Goal: Use online tool/utility: Utilize a website feature to perform a specific function

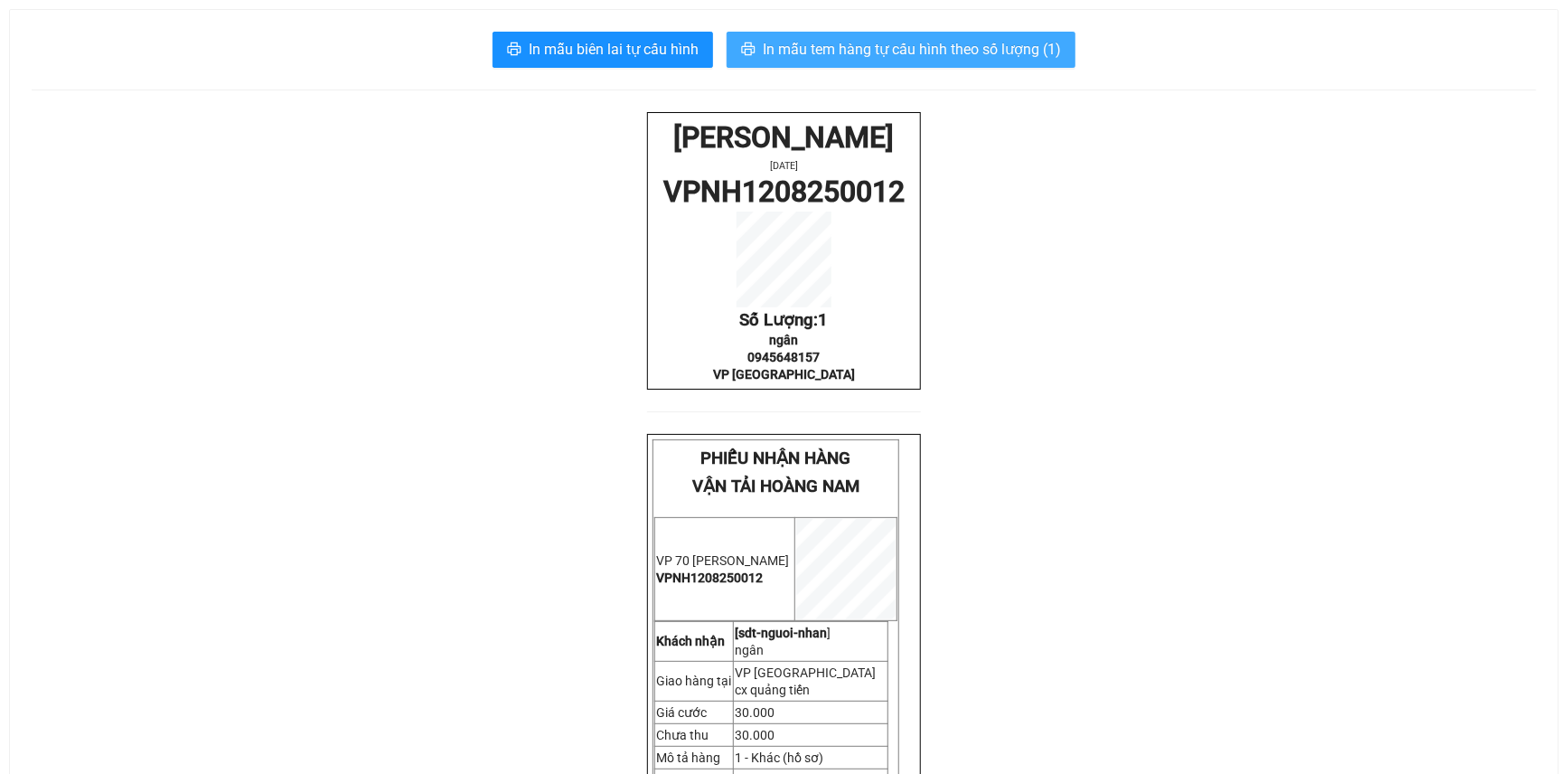
click at [854, 49] on span "In mẫu tem hàng tự cấu hình theo số lượng (1)" at bounding box center [911, 49] width 298 height 23
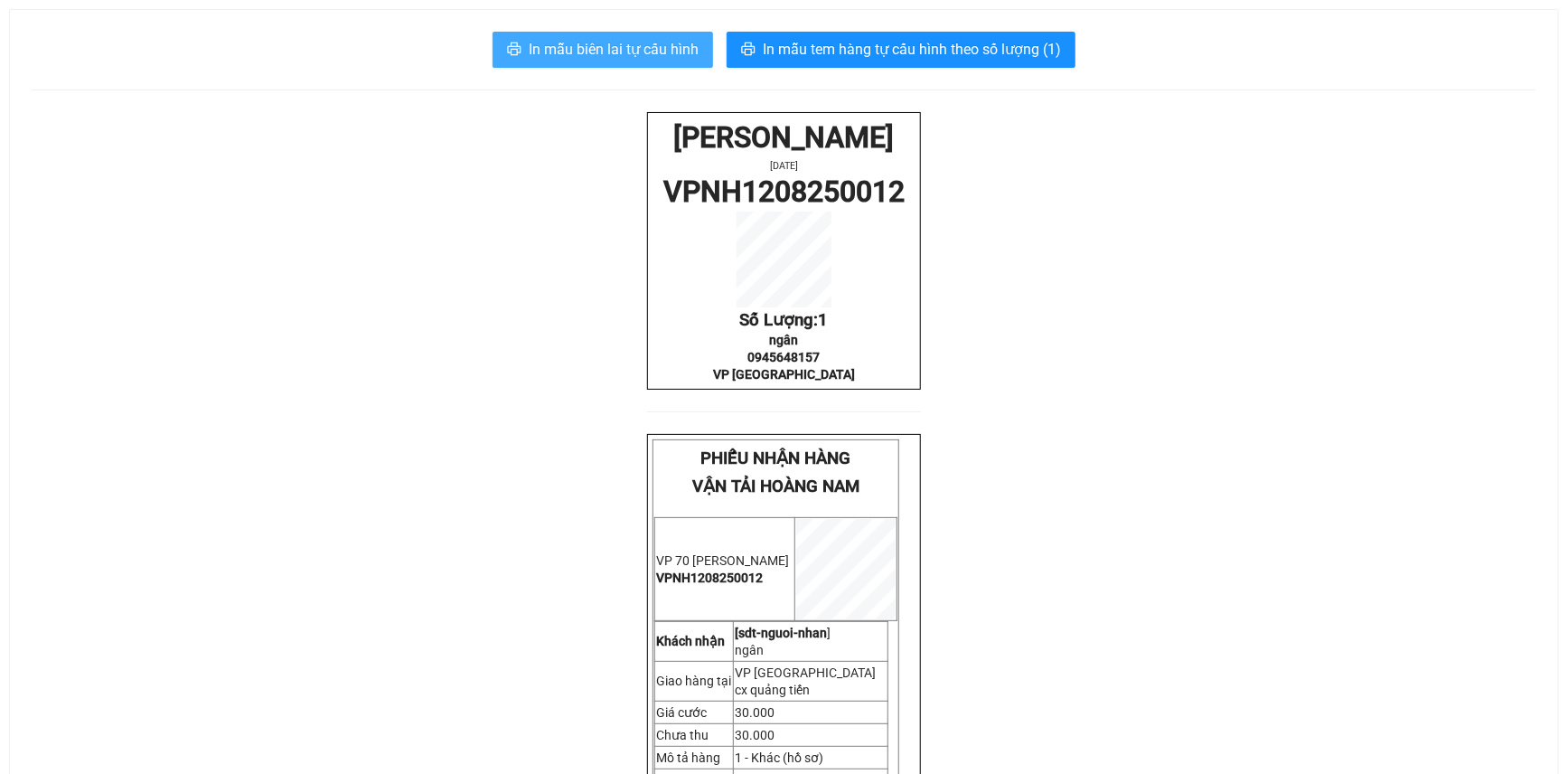
click at [664, 43] on span "In mẫu biên lai tự cấu hình" at bounding box center [613, 49] width 169 height 23
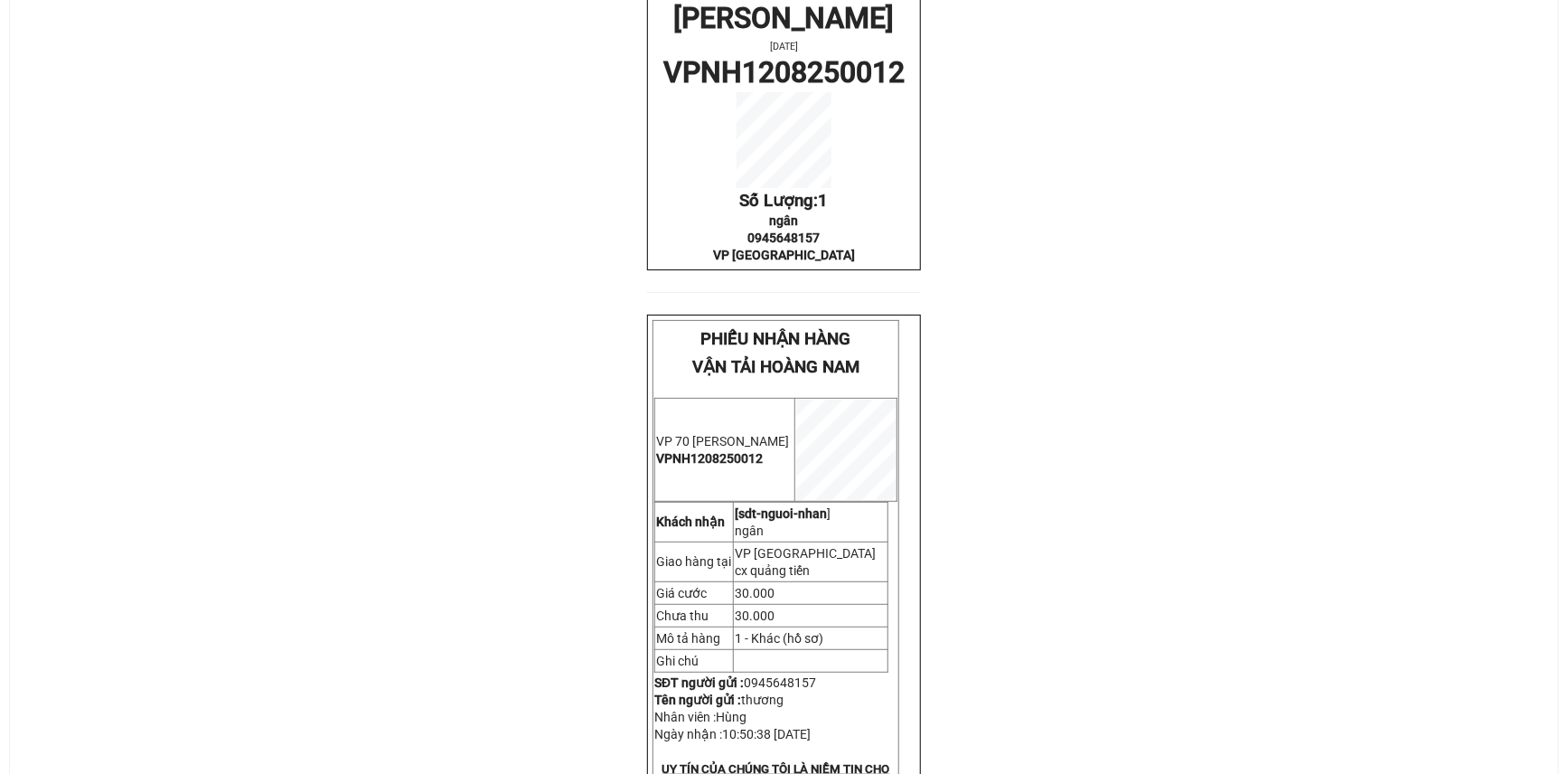
scroll to position [281, 0]
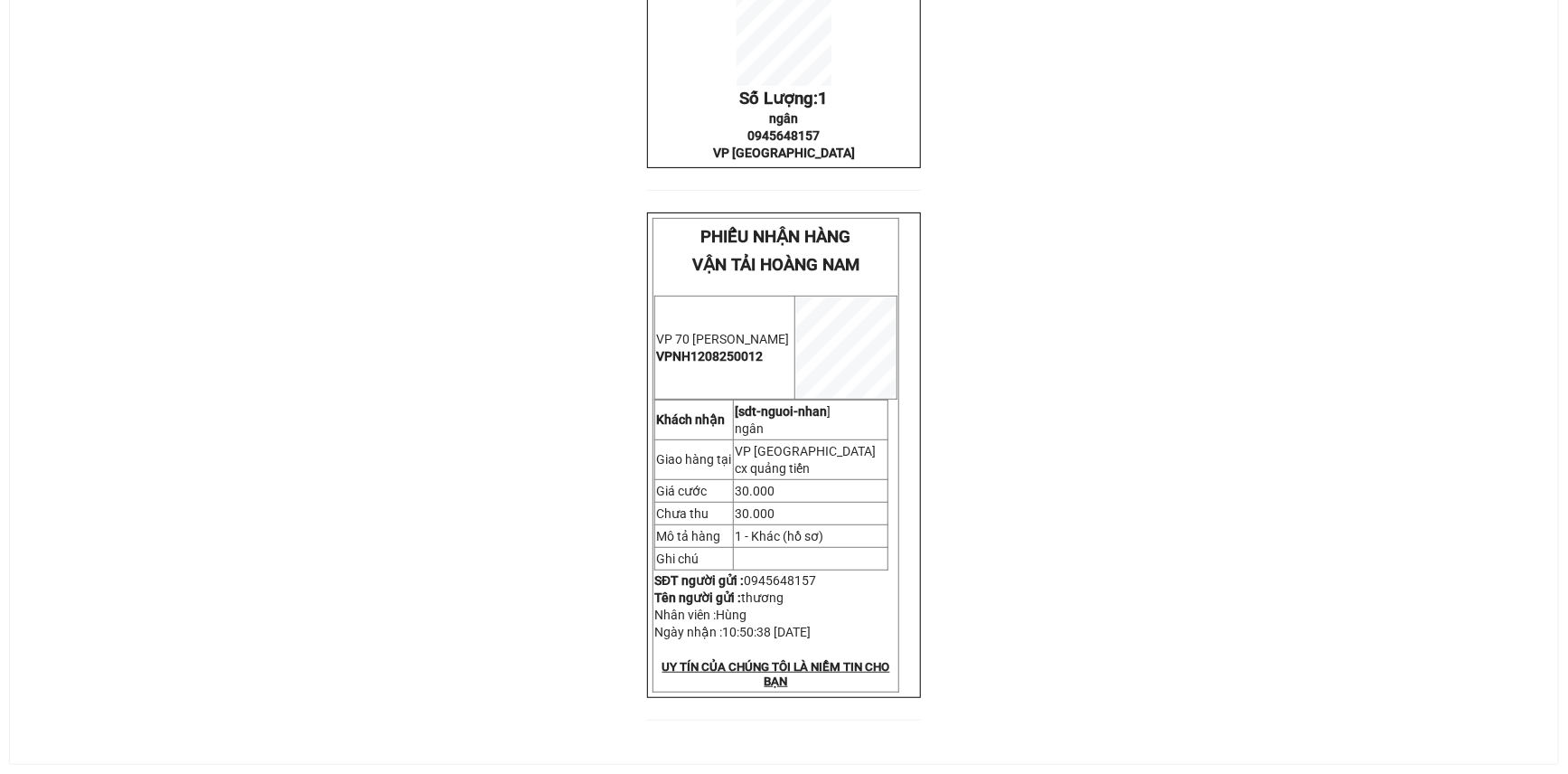
click at [1542, 486] on div "In mẫu biên lai tự cấu hình In mẫu tem hàng tự cấu hình theo số lượng (1) HOÀNG…" at bounding box center [784, 276] width 1548 height 975
click at [1516, 473] on div "HOÀNG NAM [DATE] VPNH1208250012 Số Lượng: 1 ngân 0945648157 VP [GEOGRAPHIC_DATA…" at bounding box center [784, 316] width 1505 height 852
click at [1483, 472] on div "HOÀNG NAM [DATE] VPNH1208250012 Số Lượng: 1 ngân 0945648157 VP [GEOGRAPHIC_DATA…" at bounding box center [784, 316] width 1505 height 852
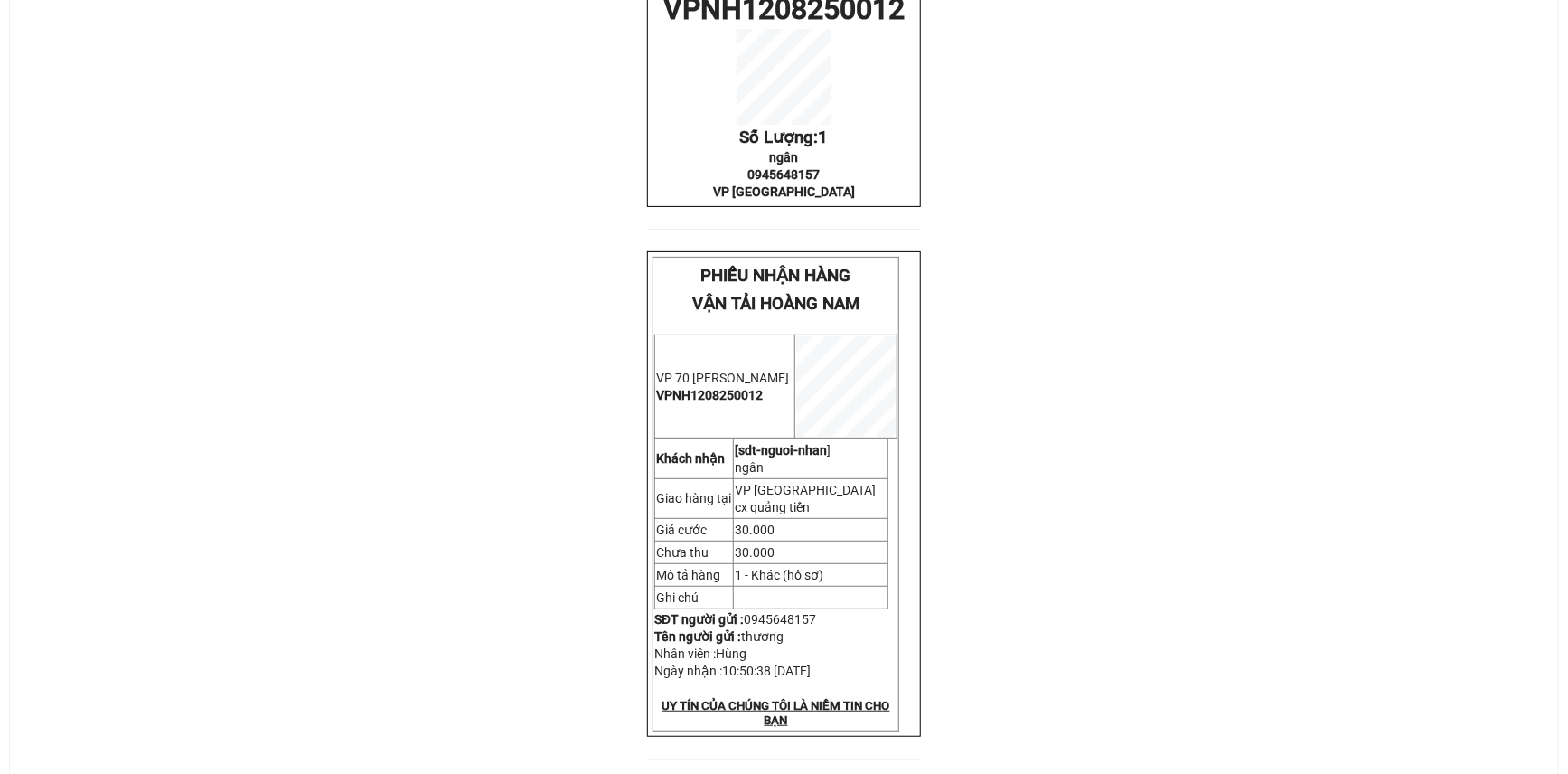
scroll to position [0, 0]
